Goal: Task Accomplishment & Management: Use online tool/utility

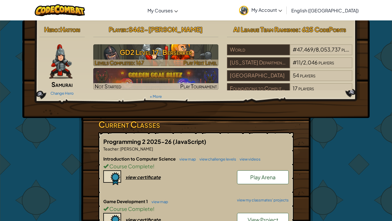
click at [176, 61] on div at bounding box center [155, 62] width 125 height 7
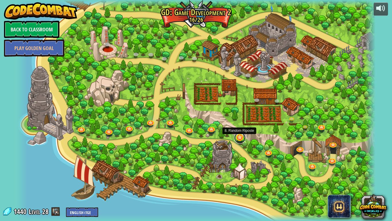
click at [237, 139] on link at bounding box center [239, 137] width 11 height 11
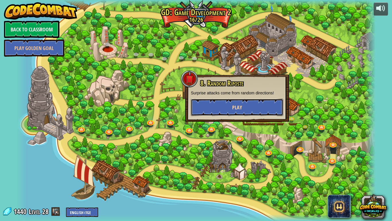
click at [227, 107] on button "Play" at bounding box center [237, 107] width 92 height 17
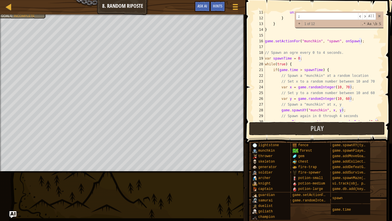
scroll to position [58, 0]
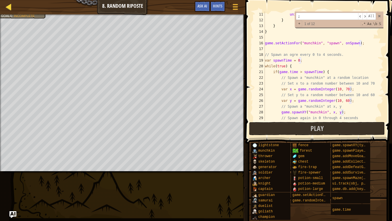
type input ";"
click at [7, 7] on div at bounding box center [8, 6] width 7 height 7
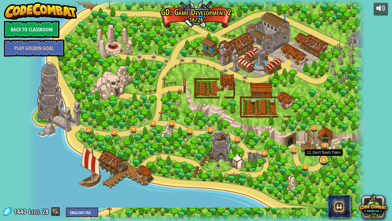
click at [322, 160] on link at bounding box center [324, 159] width 11 height 11
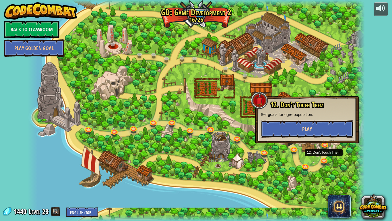
click at [320, 130] on button "Play" at bounding box center [307, 128] width 92 height 17
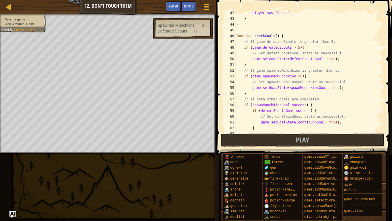
scroll to position [239, 0]
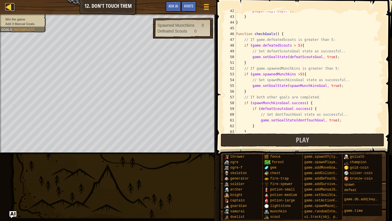
click at [9, 9] on div at bounding box center [8, 6] width 7 height 7
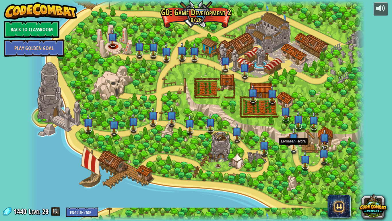
click at [294, 146] on img at bounding box center [293, 138] width 9 height 22
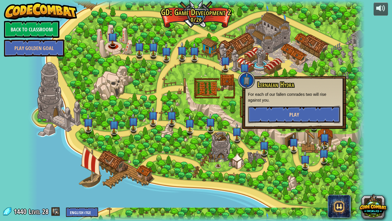
click at [293, 116] on span "Play" at bounding box center [294, 114] width 10 height 7
